Goal: Navigation & Orientation: Find specific page/section

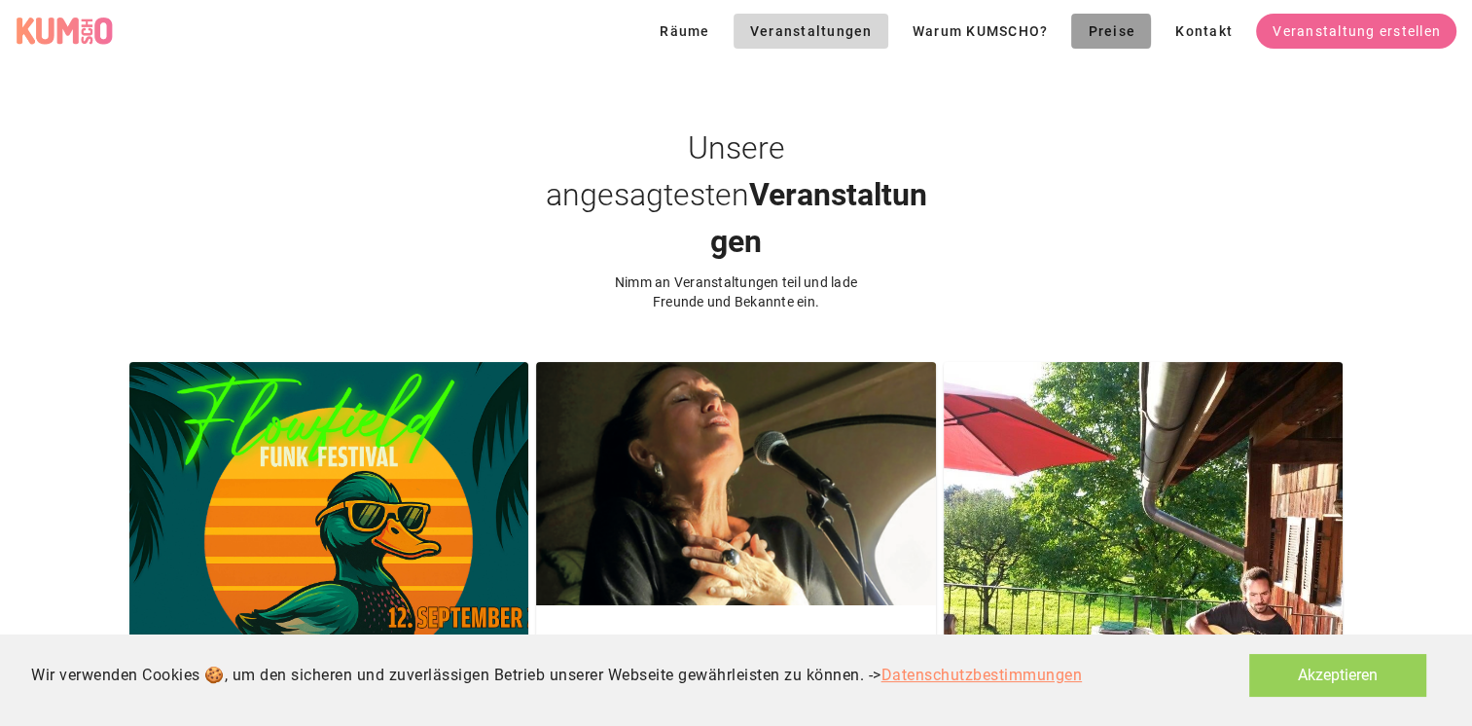
click at [1111, 38] on span "Preise" at bounding box center [1111, 31] width 49 height 16
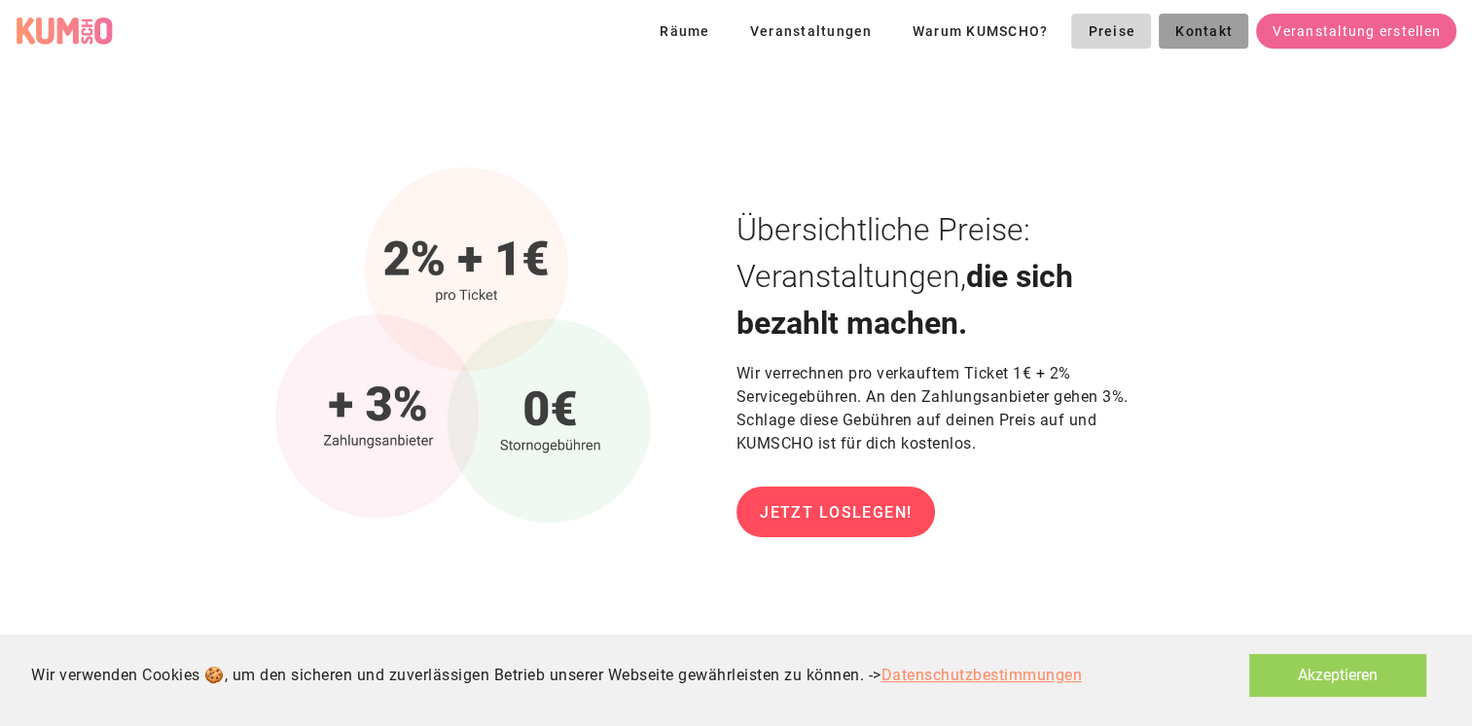
click at [1201, 33] on span "Kontakt" at bounding box center [1203, 31] width 58 height 16
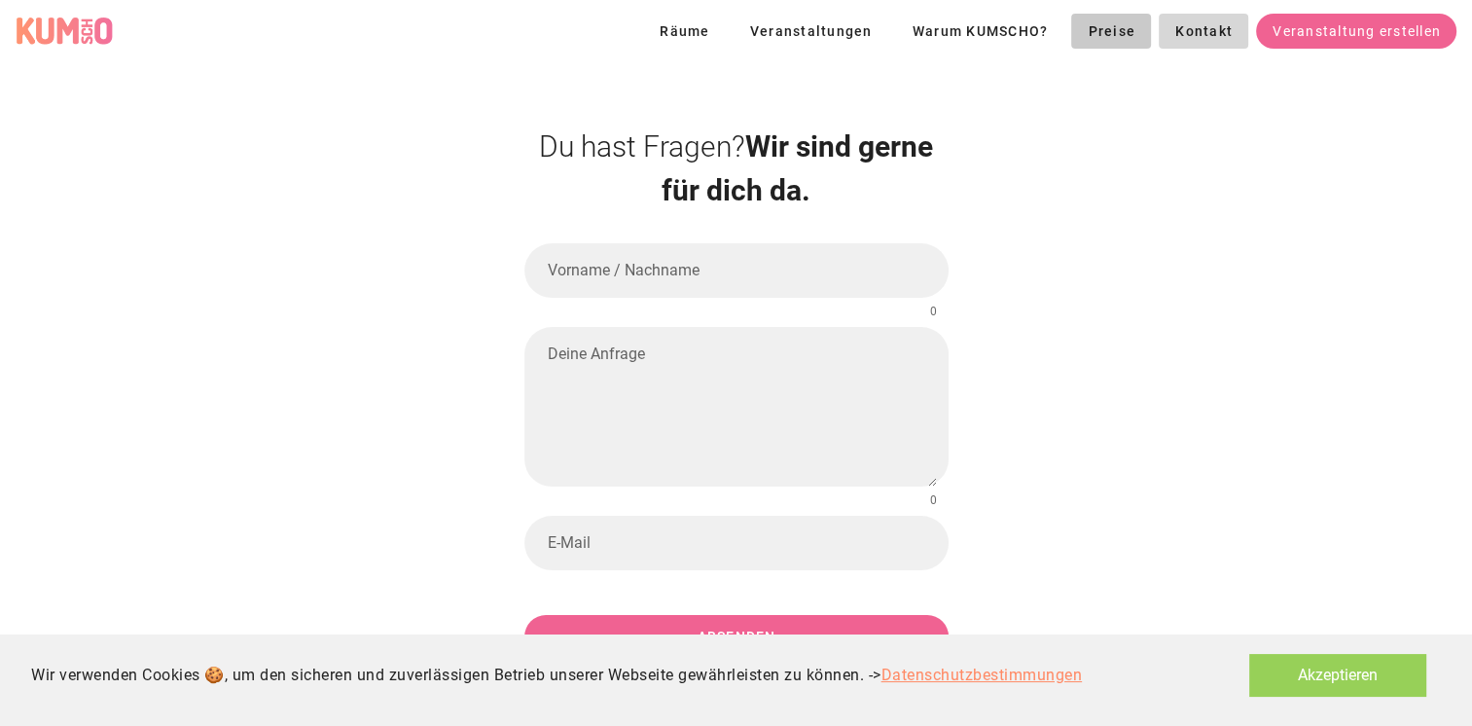
click at [1119, 32] on span "Preise" at bounding box center [1111, 31] width 49 height 16
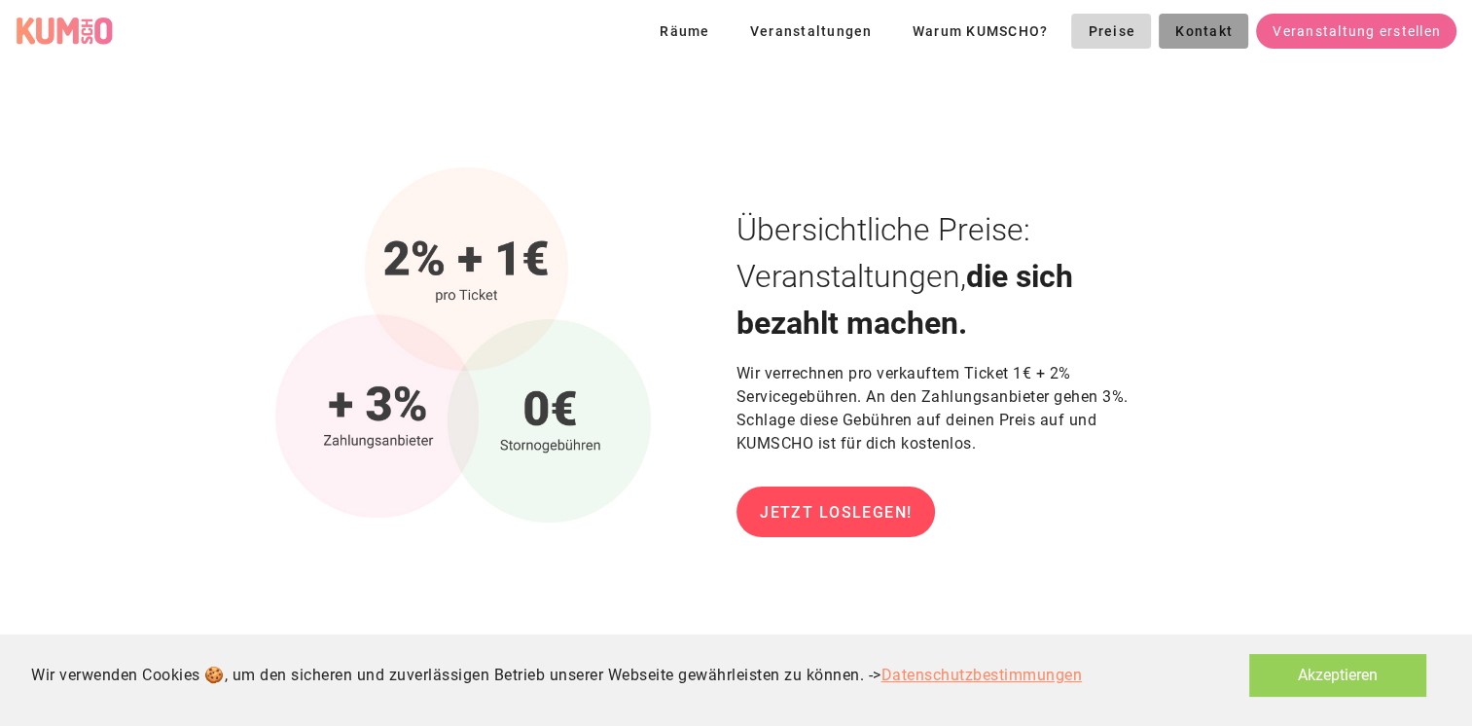
click at [1210, 34] on span "Kontakt" at bounding box center [1203, 31] width 58 height 16
